Goal: Information Seeking & Learning: Learn about a topic

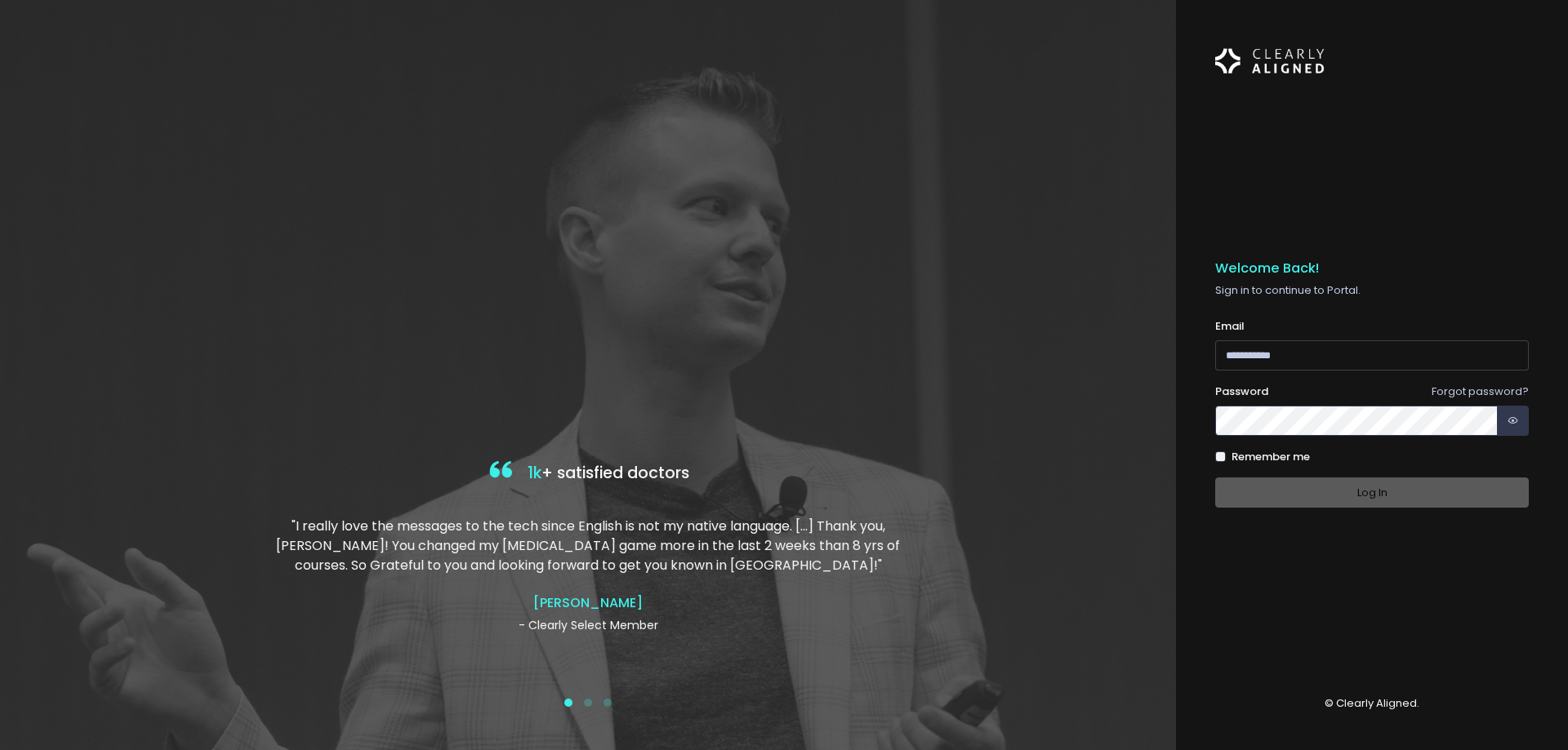
type input "**********"
click at [1381, 491] on div "Log In" at bounding box center [1372, 492] width 314 height 30
click at [1378, 491] on button "Log In" at bounding box center [1372, 492] width 314 height 30
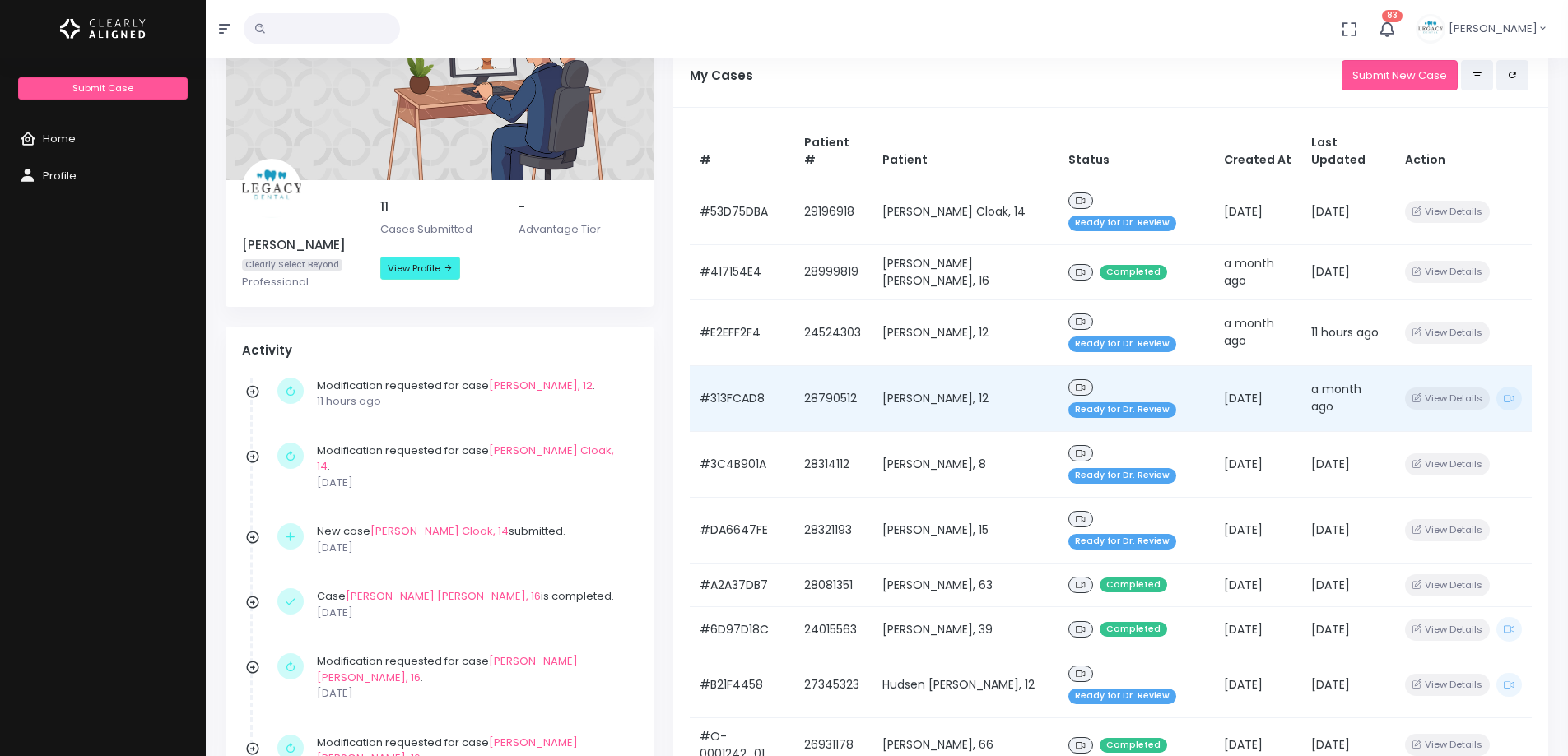
scroll to position [164, 0]
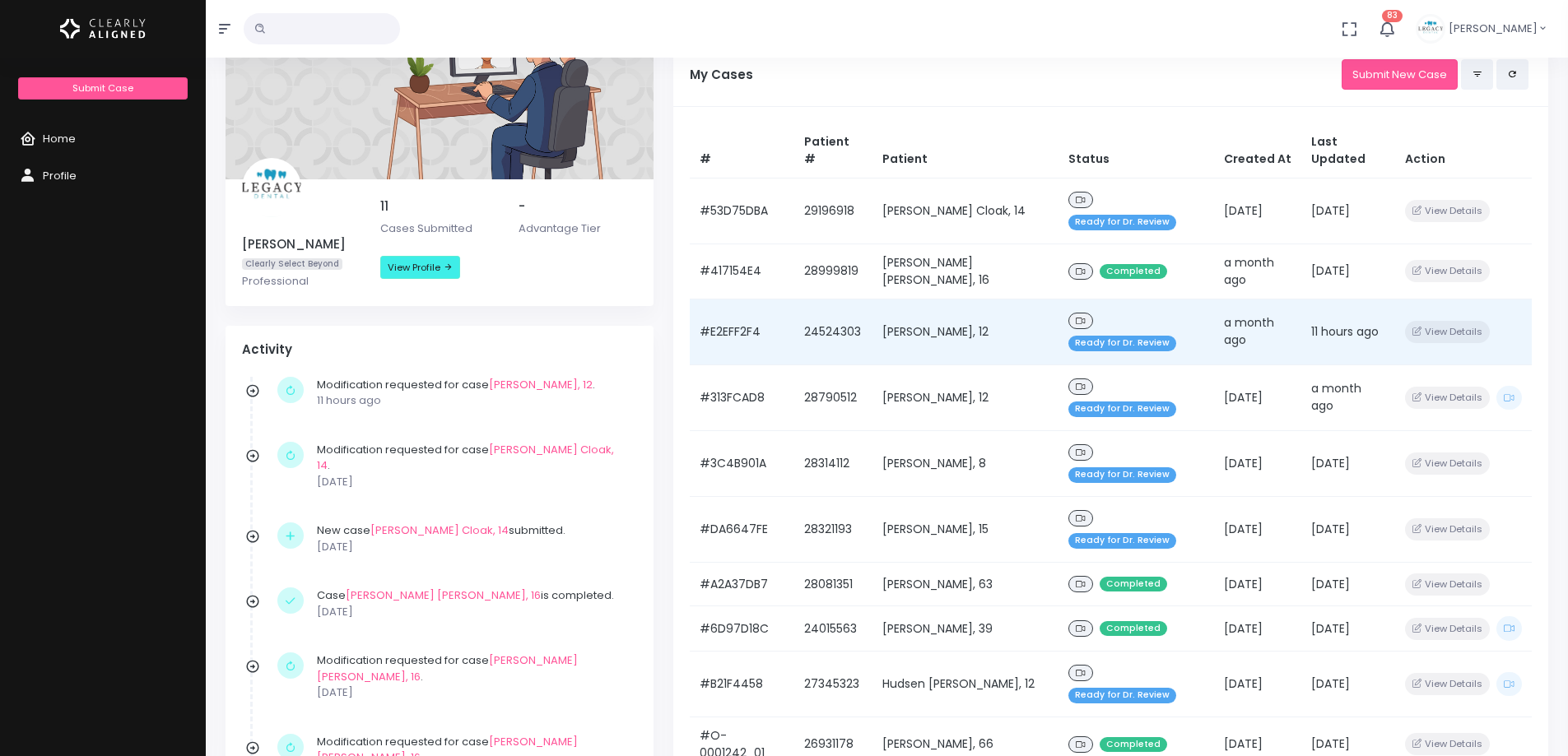
click at [964, 299] on td "[PERSON_NAME], 12" at bounding box center [965, 331] width 186 height 66
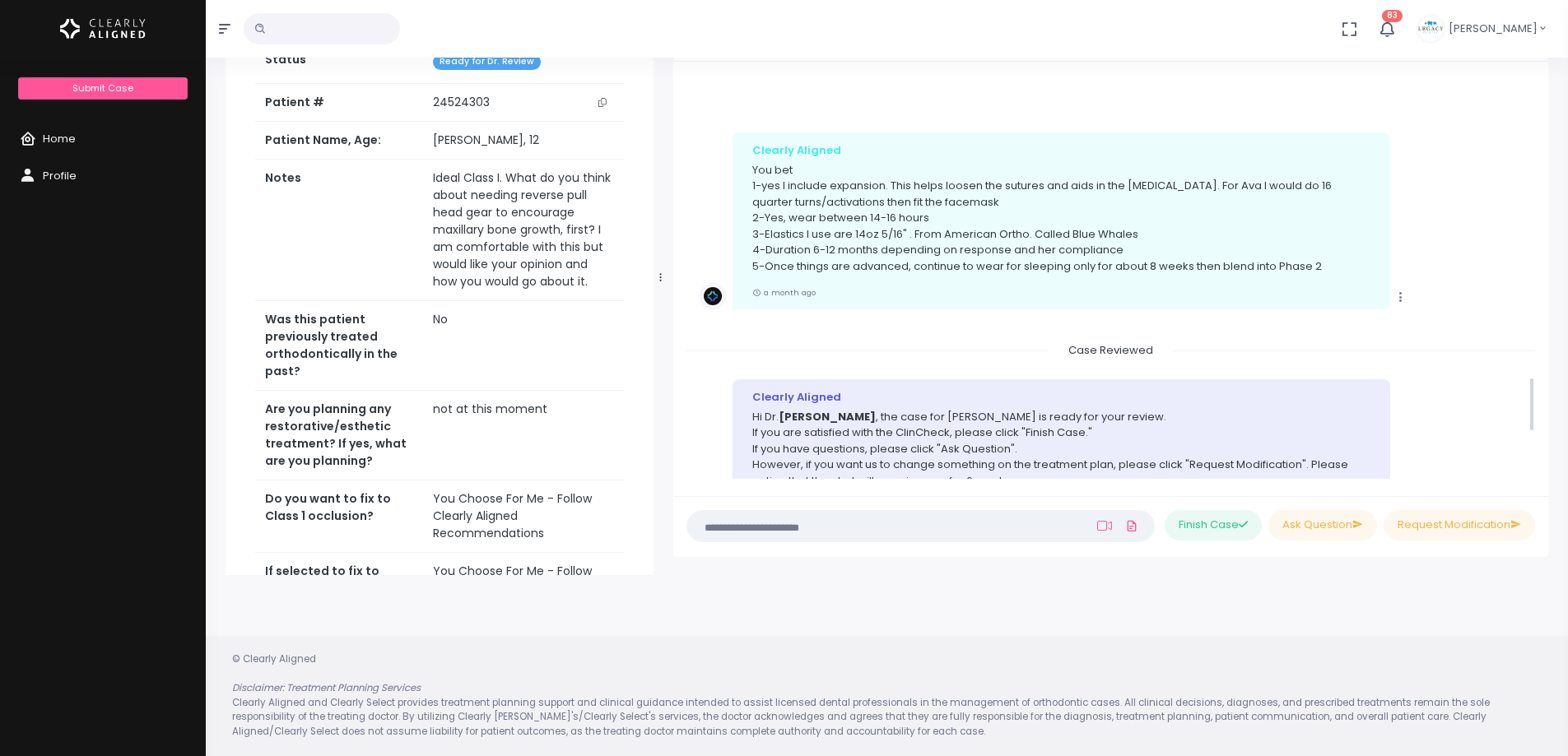
scroll to position [2211, 0]
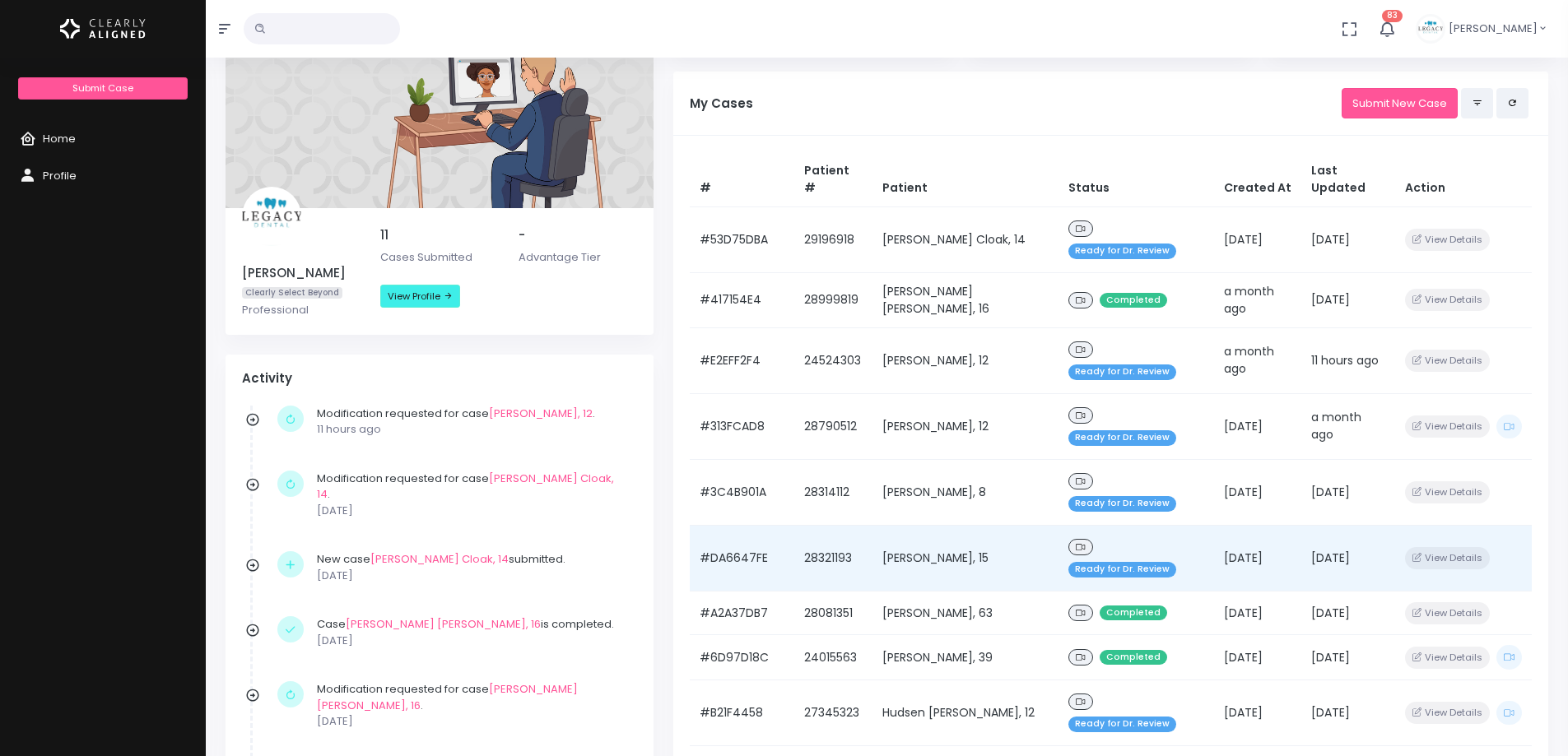
scroll to position [164, 0]
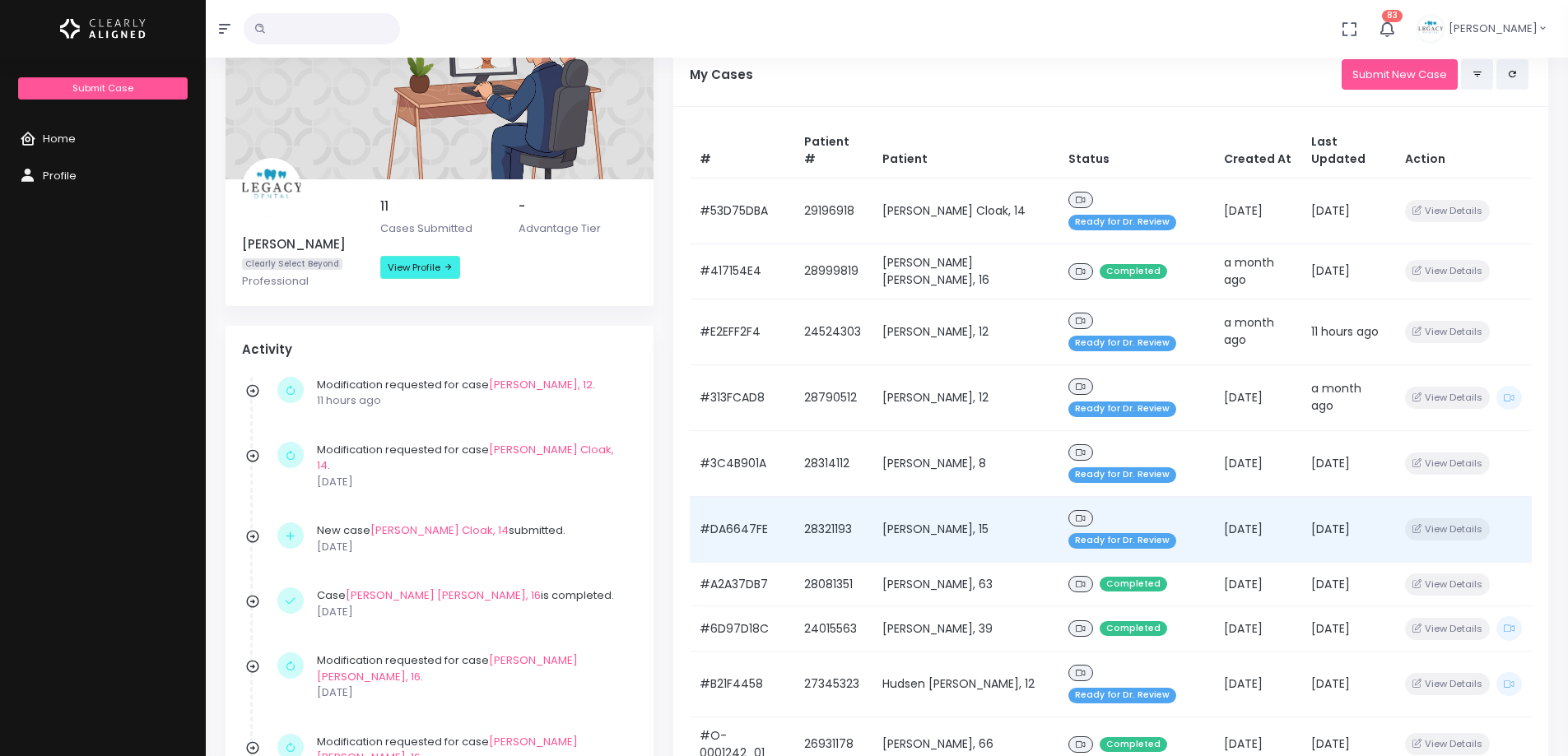
click at [1215, 496] on td "[DATE]" at bounding box center [1258, 529] width 87 height 66
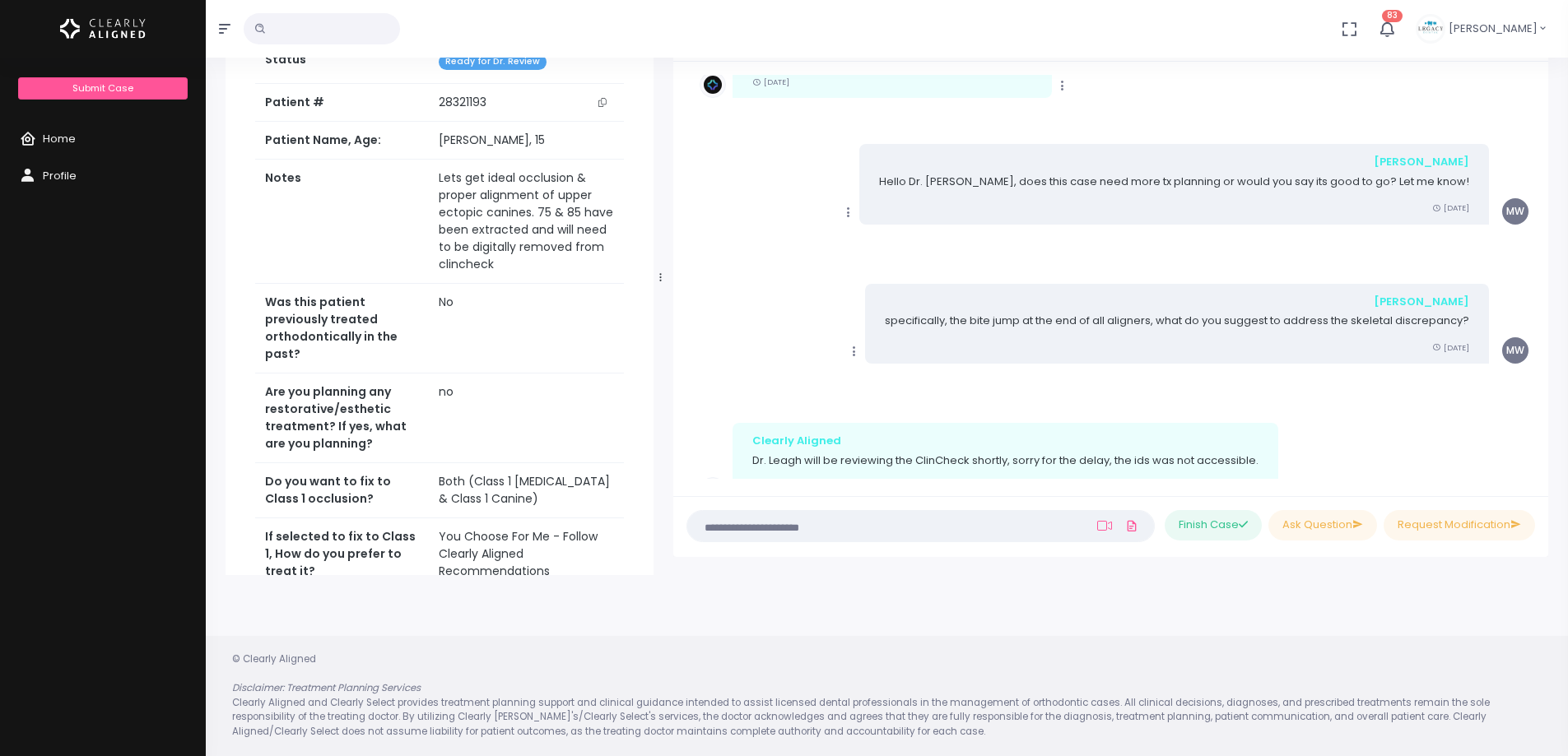
scroll to position [432, 0]
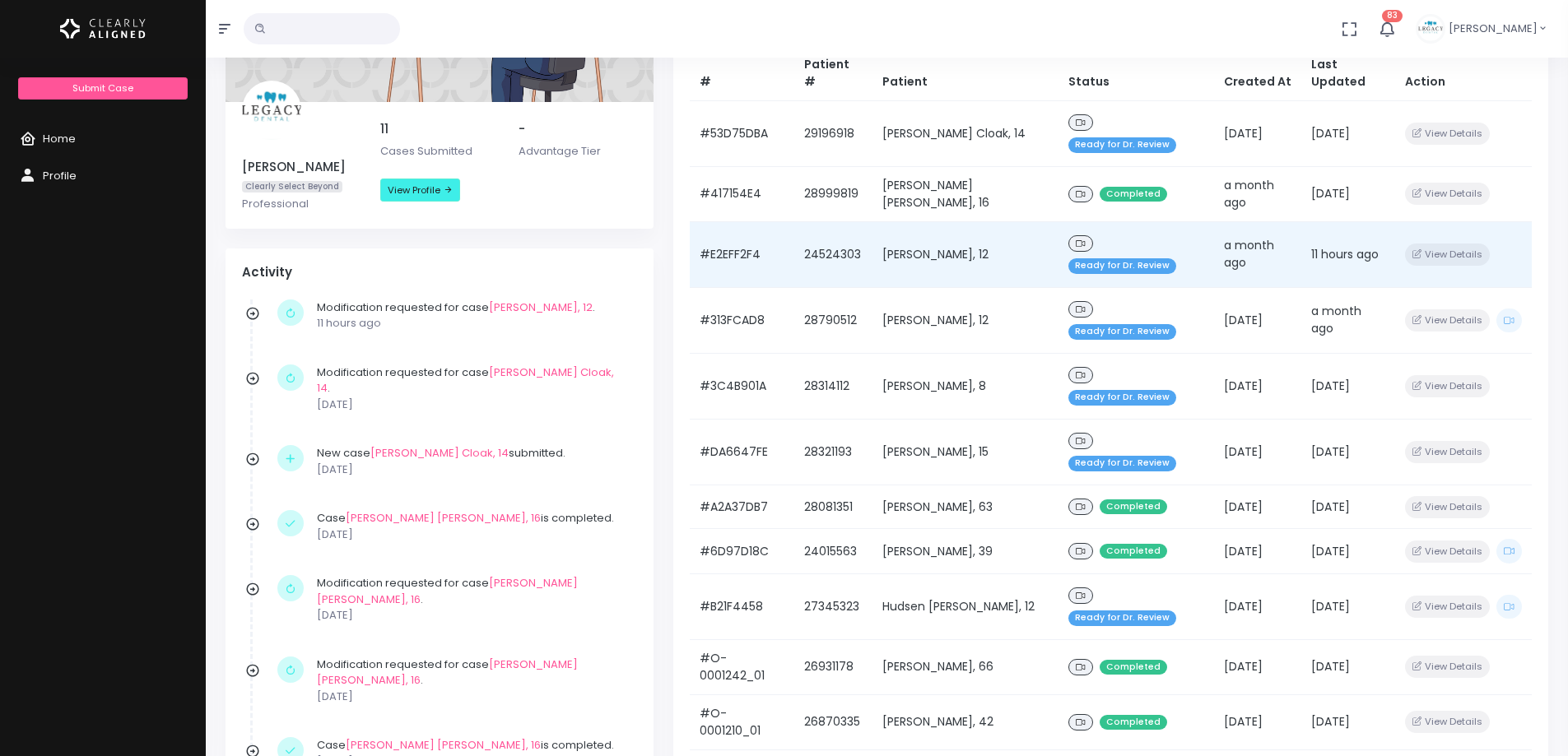
scroll to position [247, 0]
